Goal: Information Seeking & Learning: Check status

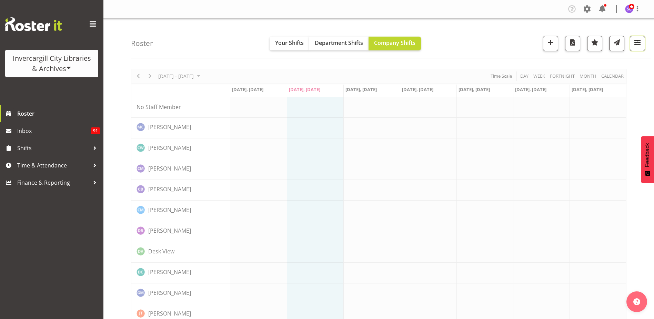
click at [638, 42] on span "button" at bounding box center [637, 42] width 9 height 9
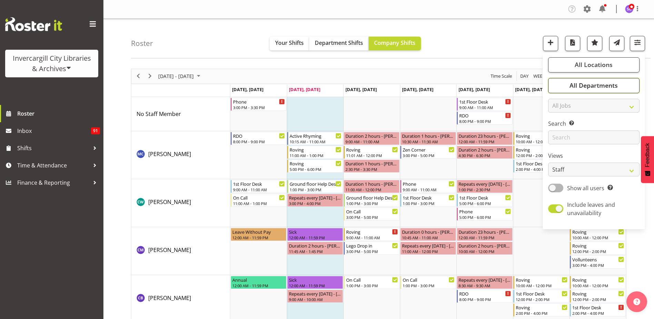
click at [629, 84] on button "All Departments" at bounding box center [593, 85] width 91 height 15
click at [70, 66] on span at bounding box center [69, 68] width 6 height 6
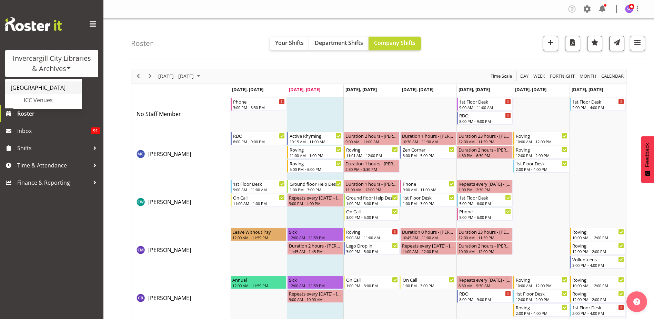
click at [53, 89] on link "[GEOGRAPHIC_DATA]" at bounding box center [43, 87] width 77 height 12
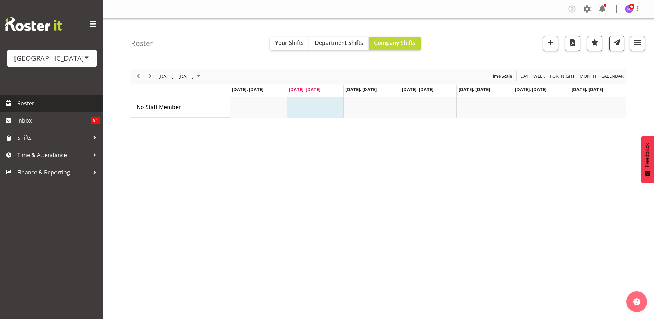
click at [26, 101] on span "Roster" at bounding box center [58, 103] width 83 height 10
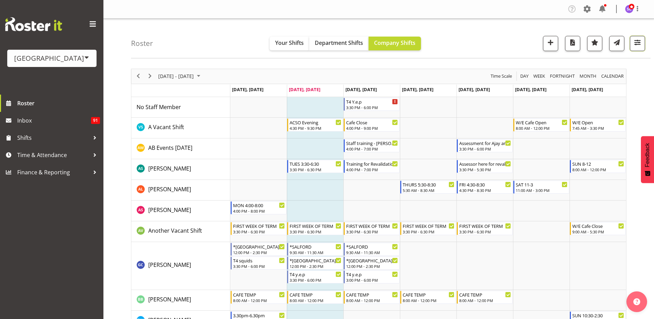
click at [636, 41] on span "button" at bounding box center [637, 42] width 9 height 9
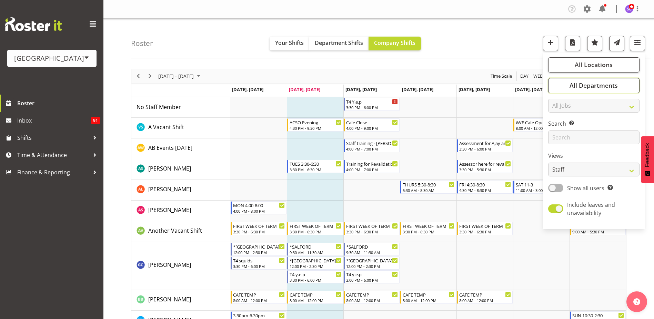
click at [627, 89] on button "All Departments" at bounding box center [593, 85] width 91 height 15
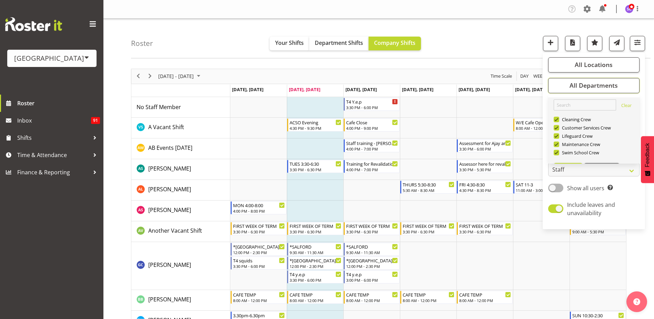
scroll to position [17, 0]
click at [605, 152] on span "Deselect All" at bounding box center [602, 152] width 28 height 7
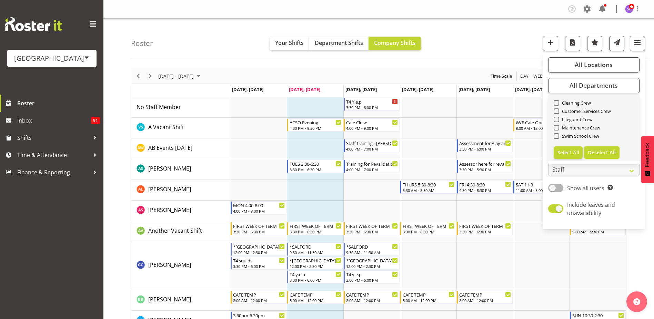
checkbox input "false"
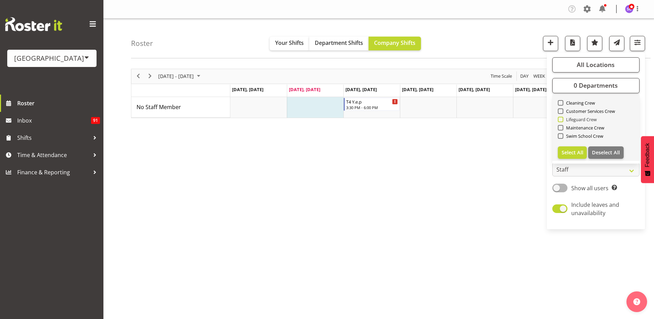
click at [563, 120] on span at bounding box center [561, 120] width 6 height 6
click at [562, 120] on input "Lifeguard Crew" at bounding box center [560, 119] width 4 height 4
checkbox input "true"
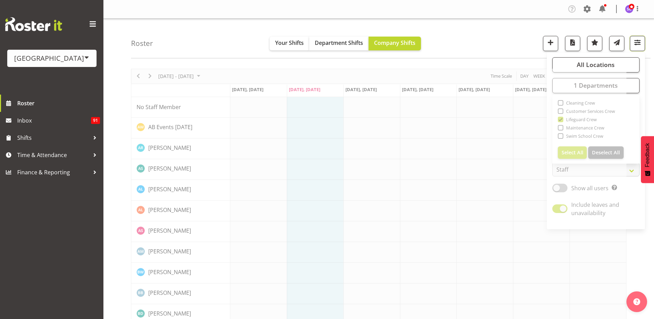
click at [635, 49] on button "button" at bounding box center [637, 43] width 15 height 15
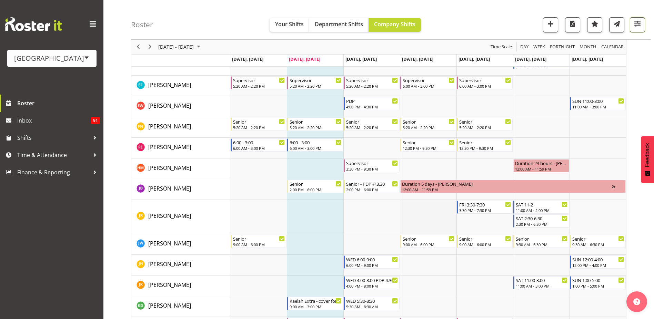
scroll to position [310, 0]
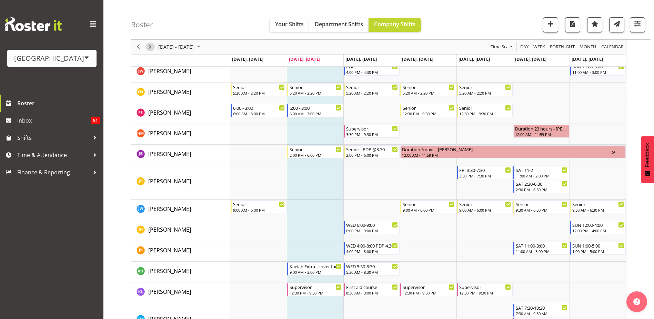
click at [152, 44] on span "Next" at bounding box center [150, 47] width 8 height 9
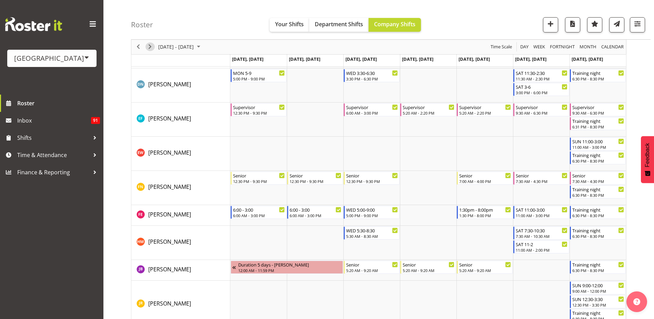
click at [152, 44] on span "Next" at bounding box center [150, 47] width 8 height 9
